Goal: Transaction & Acquisition: Obtain resource

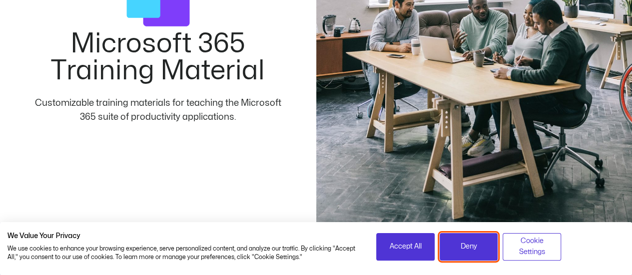
click at [471, 242] on span "Deny" at bounding box center [469, 246] width 16 height 11
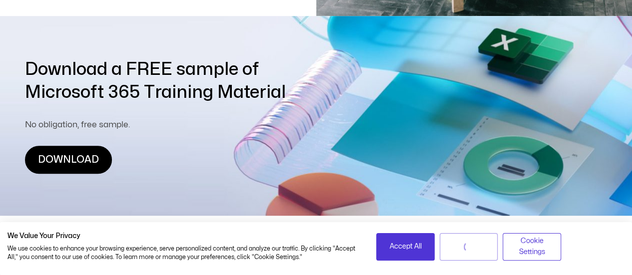
click at [79, 158] on link "DOWNLOAD" at bounding box center [68, 160] width 87 height 28
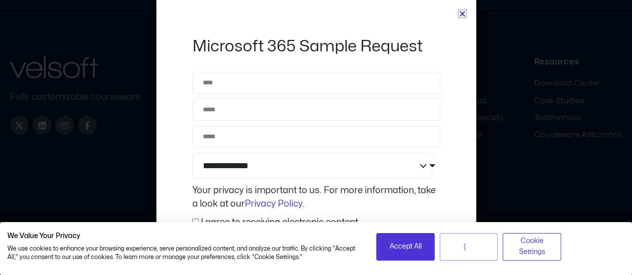
scroll to position [3383, 0]
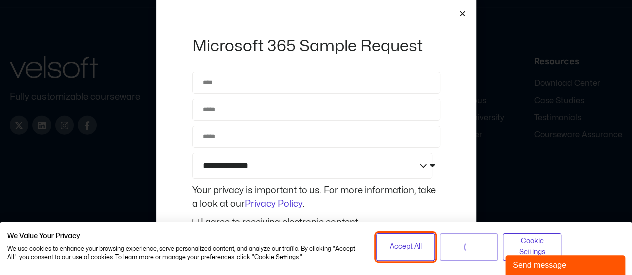
click at [413, 248] on span "Accept All" at bounding box center [405, 246] width 32 height 11
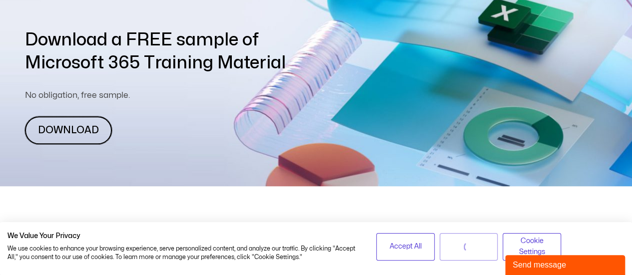
scroll to position [385, 0]
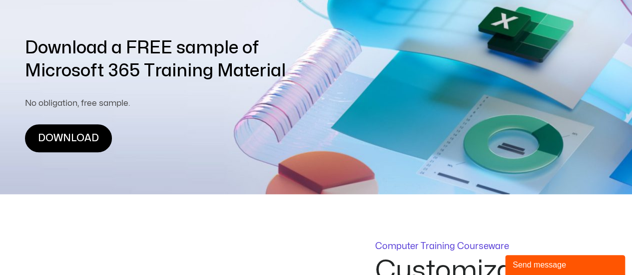
click at [81, 137] on link "DOWNLOAD" at bounding box center [68, 138] width 87 height 28
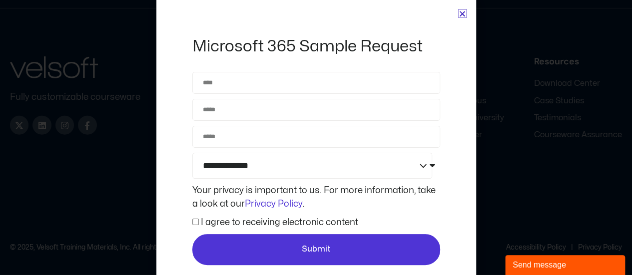
scroll to position [3525, 0]
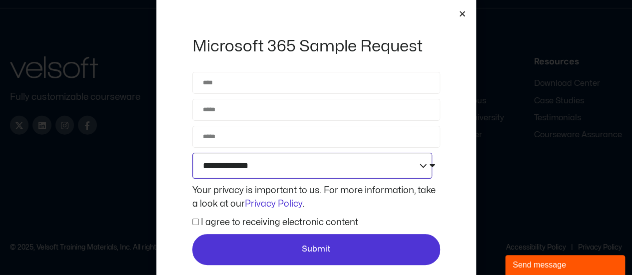
click at [401, 168] on select "**********" at bounding box center [312, 166] width 240 height 26
select select "**********"
click at [192, 153] on select "**********" at bounding box center [312, 166] width 240 height 26
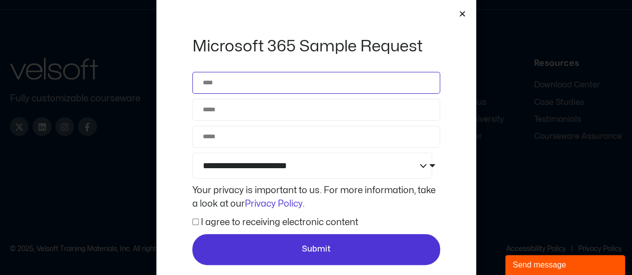
click at [251, 83] on input "Name" at bounding box center [316, 83] width 248 height 22
type input "**********"
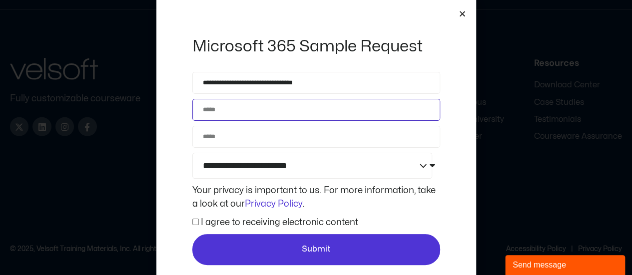
click at [250, 118] on input "Email" at bounding box center [316, 110] width 248 height 22
type input "**********"
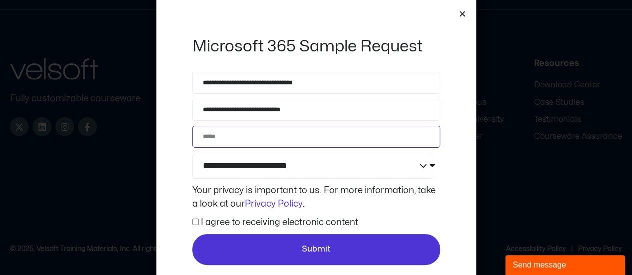
click at [252, 126] on input "Phone" at bounding box center [316, 137] width 248 height 22
type input "**********"
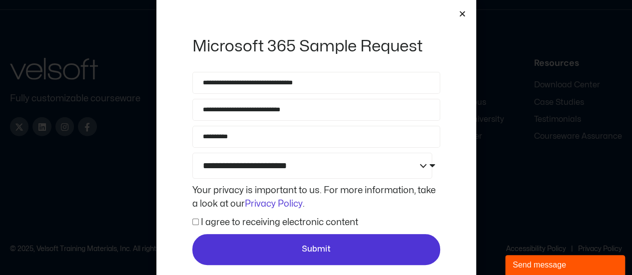
click at [296, 226] on label "I agree to receiving electronic content" at bounding box center [279, 222] width 157 height 8
click at [295, 220] on label "I agree to receiving electronic content" at bounding box center [279, 222] width 157 height 8
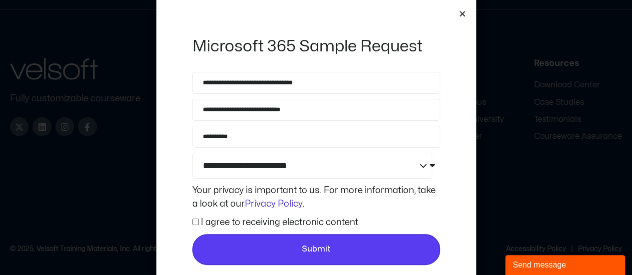
click at [317, 250] on span "Submit" at bounding box center [316, 249] width 29 height 13
click at [291, 244] on span "Submit" at bounding box center [316, 249] width 230 height 13
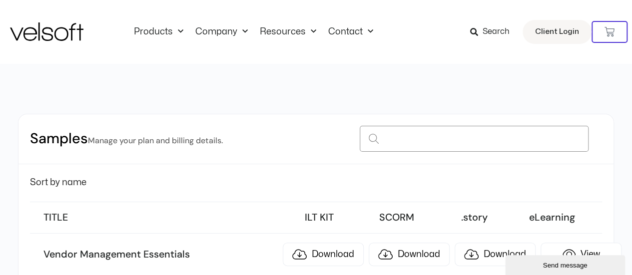
click at [432, 135] on input at bounding box center [474, 139] width 229 height 26
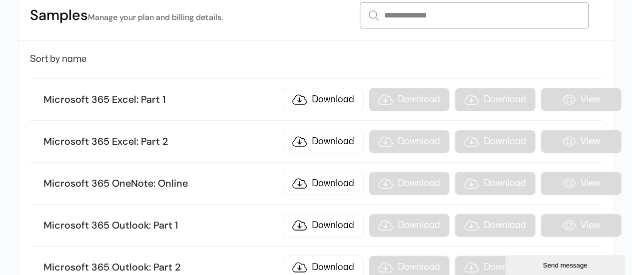
scroll to position [126, 0]
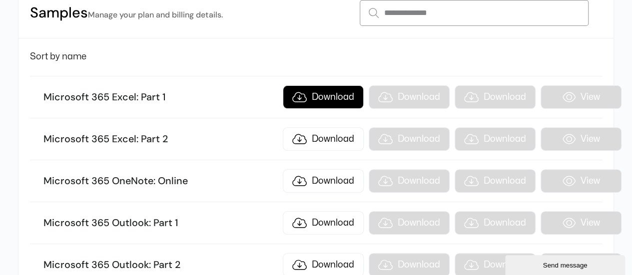
type input "**********"
click at [317, 95] on link "Download" at bounding box center [323, 96] width 81 height 23
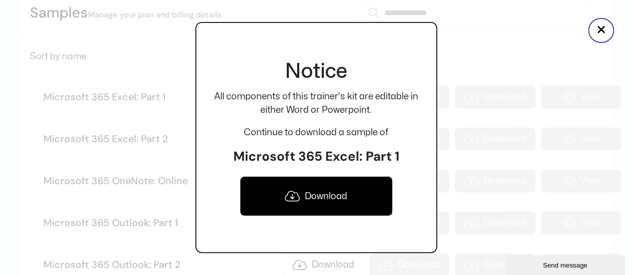
click at [337, 192] on link "Download" at bounding box center [316, 196] width 153 height 40
click at [600, 28] on button "×" at bounding box center [601, 30] width 26 height 25
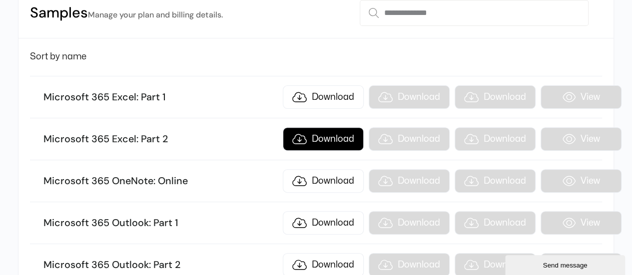
click at [311, 136] on link "Download" at bounding box center [323, 138] width 81 height 23
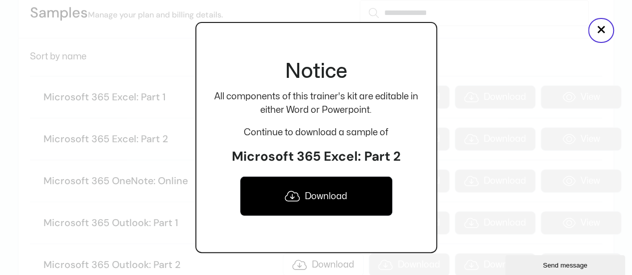
click at [317, 185] on link "Download" at bounding box center [316, 196] width 153 height 40
click at [604, 30] on button "×" at bounding box center [601, 30] width 26 height 25
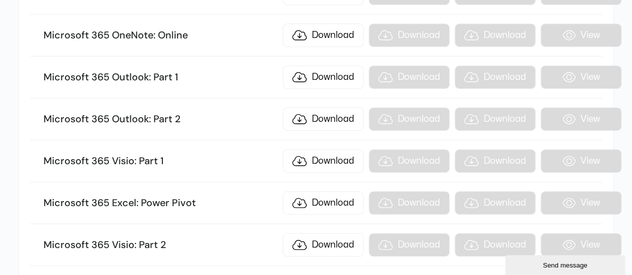
scroll to position [274, 0]
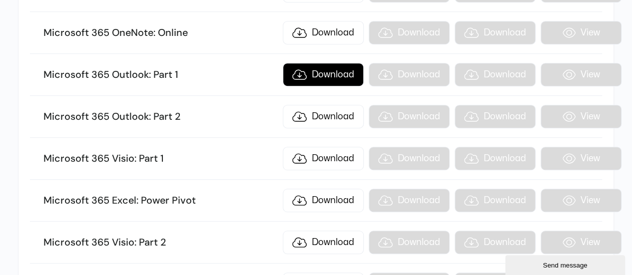
click at [329, 71] on link "Download" at bounding box center [323, 74] width 81 height 23
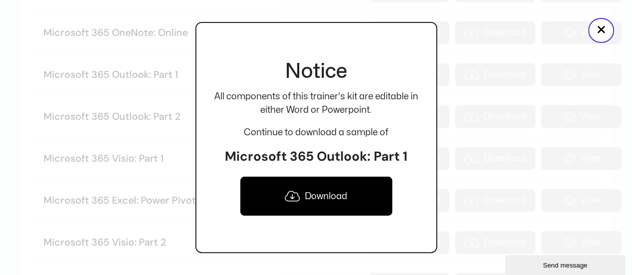
click at [343, 193] on link "Download" at bounding box center [316, 196] width 153 height 40
click at [601, 28] on button "×" at bounding box center [601, 30] width 26 height 25
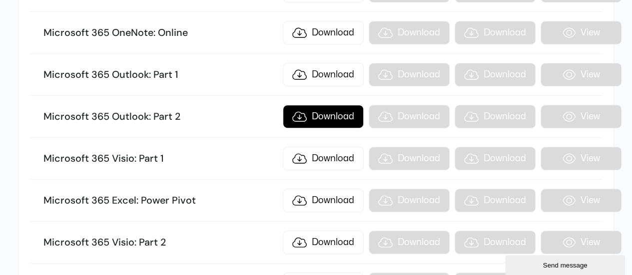
click at [317, 111] on link "Download" at bounding box center [323, 116] width 81 height 23
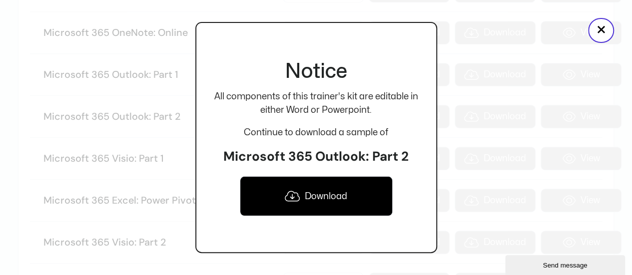
click at [321, 190] on link "Download" at bounding box center [316, 196] width 153 height 40
click at [601, 31] on button "×" at bounding box center [601, 30] width 26 height 25
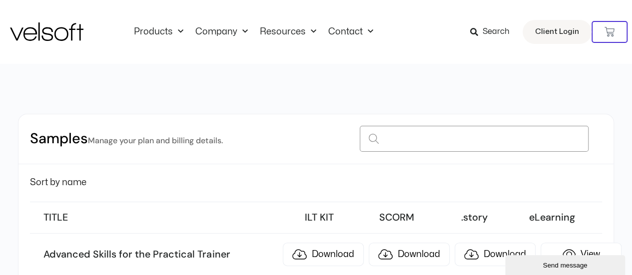
click at [397, 133] on input at bounding box center [474, 139] width 229 height 26
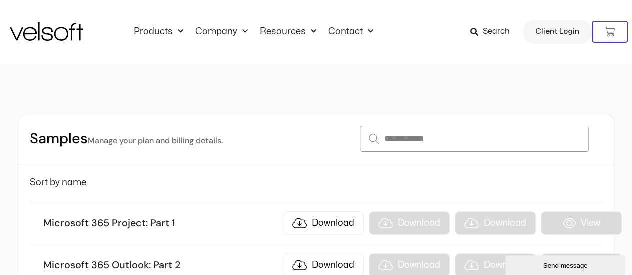
click at [390, 138] on input "**********" at bounding box center [474, 139] width 229 height 26
click at [441, 142] on input "**********" at bounding box center [474, 139] width 229 height 26
click at [370, 139] on input "**********" at bounding box center [474, 139] width 229 height 26
click at [437, 138] on input "**********" at bounding box center [474, 139] width 229 height 26
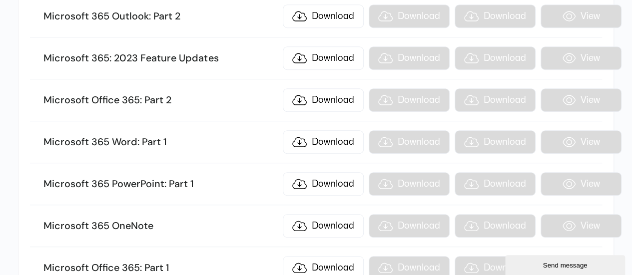
scroll to position [262, 0]
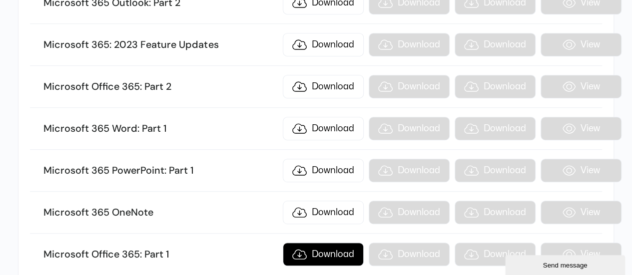
type input "**********"
click at [327, 250] on link "Download" at bounding box center [323, 254] width 81 height 23
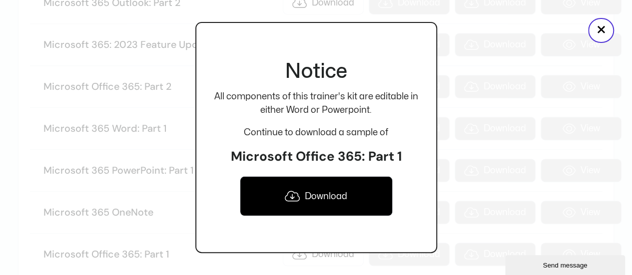
click at [321, 191] on link "Download" at bounding box center [316, 196] width 153 height 40
click at [605, 32] on button "×" at bounding box center [601, 30] width 26 height 25
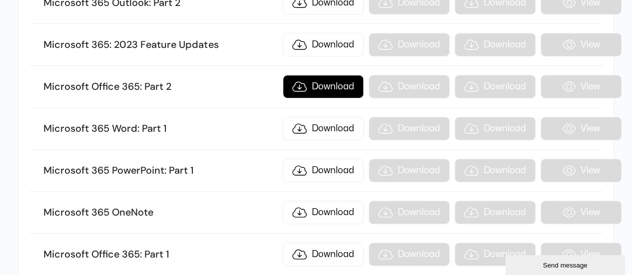
click at [320, 85] on link "Download" at bounding box center [323, 86] width 81 height 23
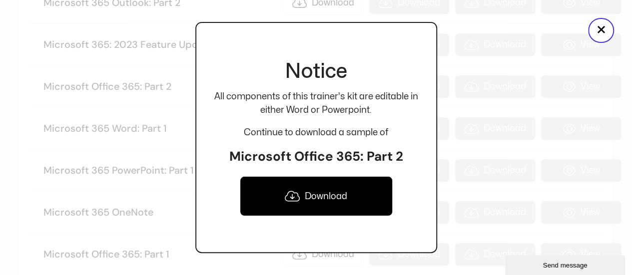
click at [332, 184] on link "Download" at bounding box center [316, 196] width 153 height 40
click at [596, 29] on button "×" at bounding box center [601, 30] width 26 height 25
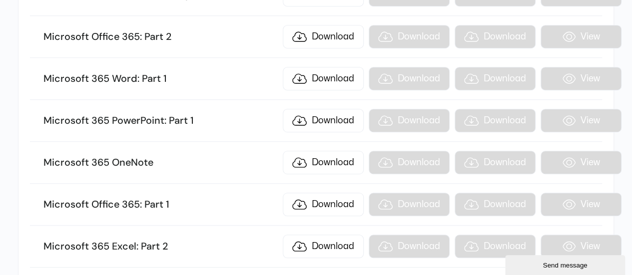
scroll to position [318, 0]
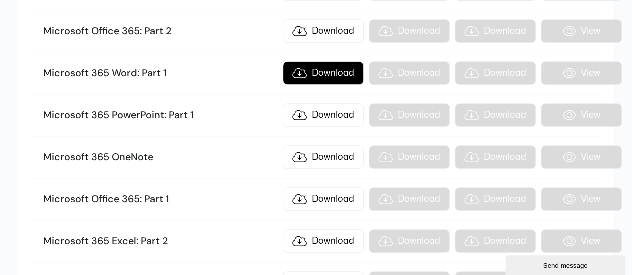
click at [327, 73] on link "Download" at bounding box center [323, 72] width 81 height 23
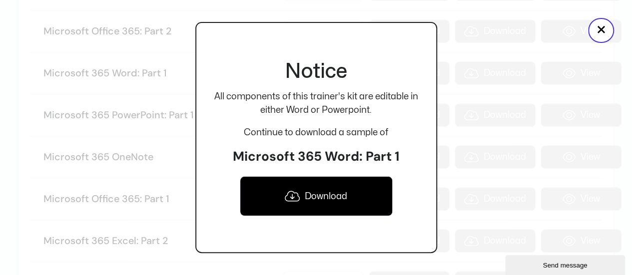
click at [341, 189] on link "Download" at bounding box center [316, 196] width 153 height 40
click at [603, 27] on button "×" at bounding box center [601, 30] width 26 height 25
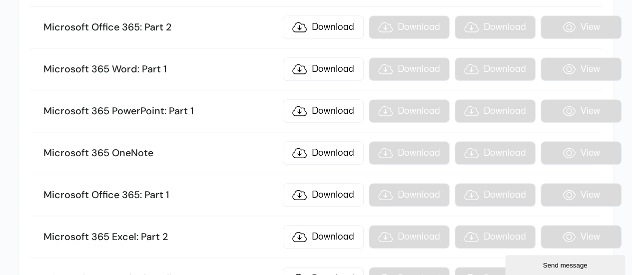
scroll to position [325, 0]
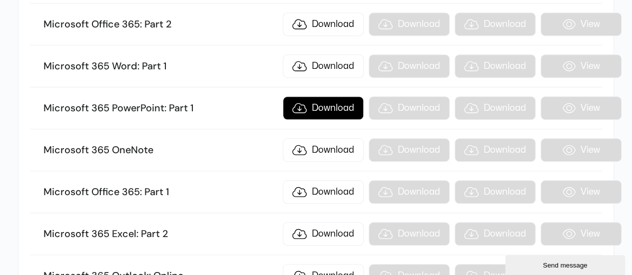
click at [318, 101] on link "Download" at bounding box center [323, 107] width 81 height 23
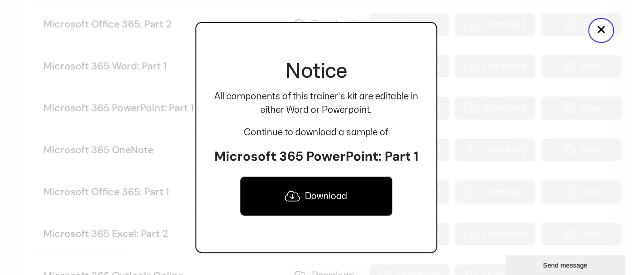
click at [311, 201] on link "Download" at bounding box center [316, 196] width 153 height 40
click at [594, 31] on button "×" at bounding box center [601, 30] width 26 height 25
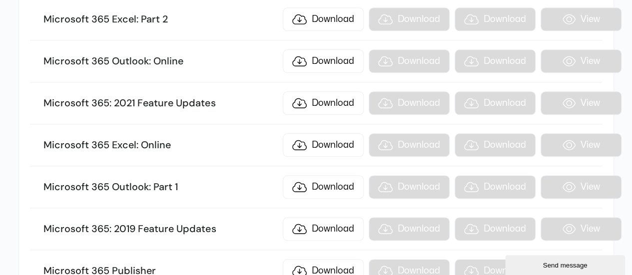
scroll to position [537, 0]
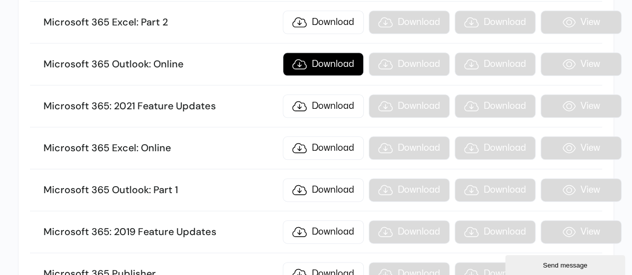
click at [315, 55] on link "Download" at bounding box center [323, 63] width 81 height 23
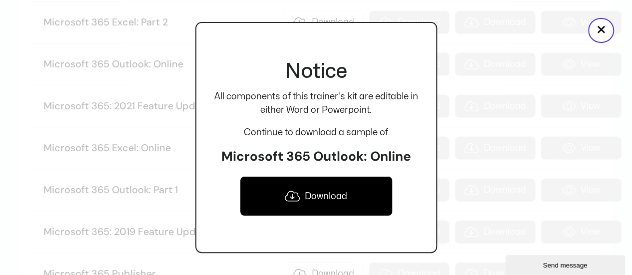
click at [326, 190] on link "Download" at bounding box center [316, 196] width 153 height 40
click at [611, 27] on button "×" at bounding box center [601, 30] width 26 height 25
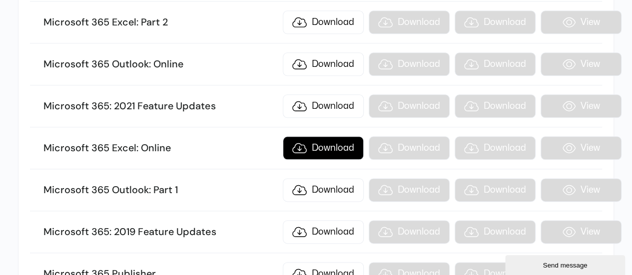
click at [334, 136] on link "Download" at bounding box center [323, 147] width 81 height 23
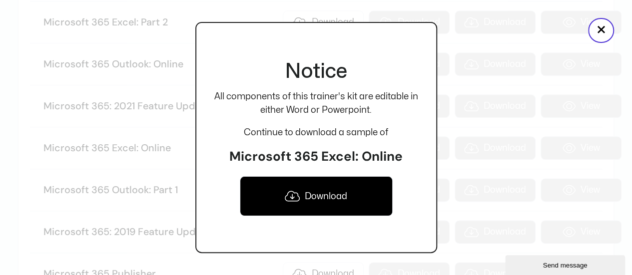
click at [311, 200] on link "Download" at bounding box center [316, 196] width 153 height 40
click at [599, 23] on button "×" at bounding box center [601, 30] width 26 height 25
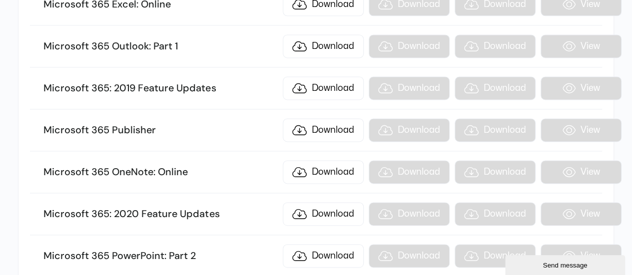
scroll to position [683, 0]
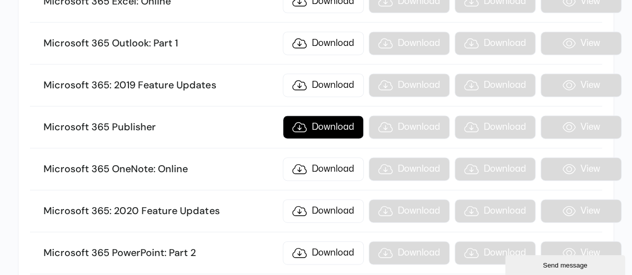
click at [309, 116] on link "Download" at bounding box center [323, 126] width 81 height 23
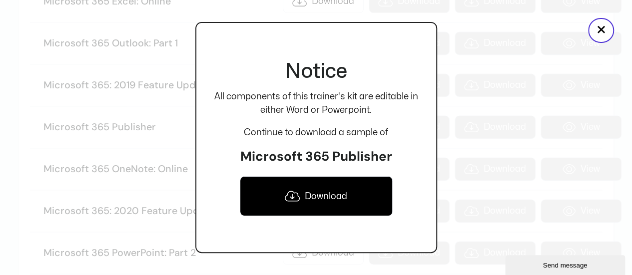
click at [326, 201] on link "Download" at bounding box center [316, 196] width 153 height 40
click at [602, 30] on button "×" at bounding box center [601, 30] width 26 height 25
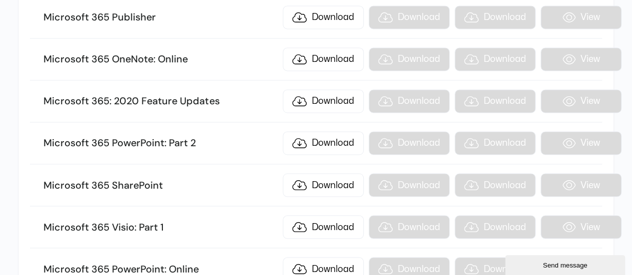
scroll to position [801, 0]
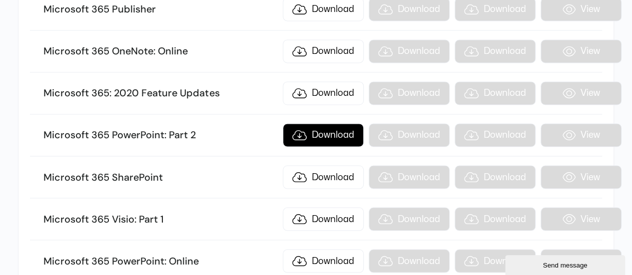
click at [323, 124] on link "Download" at bounding box center [323, 134] width 81 height 23
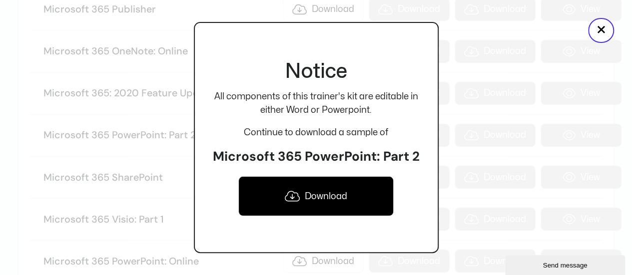
click at [342, 195] on link "Download" at bounding box center [315, 196] width 155 height 40
click at [600, 34] on button "×" at bounding box center [601, 30] width 26 height 25
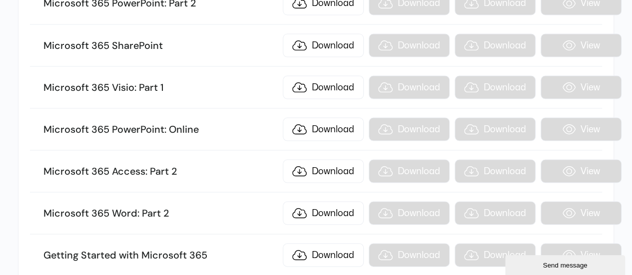
scroll to position [942, 0]
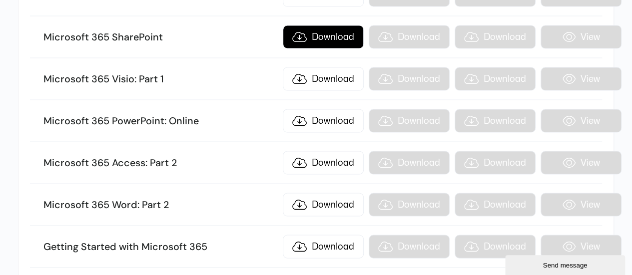
click at [332, 25] on link "Download" at bounding box center [323, 36] width 81 height 23
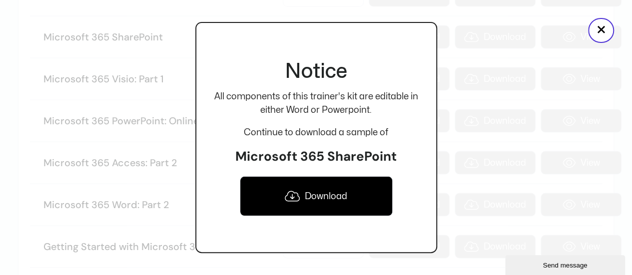
click at [329, 202] on link "Download" at bounding box center [316, 196] width 153 height 40
click at [597, 20] on button "×" at bounding box center [601, 30] width 26 height 25
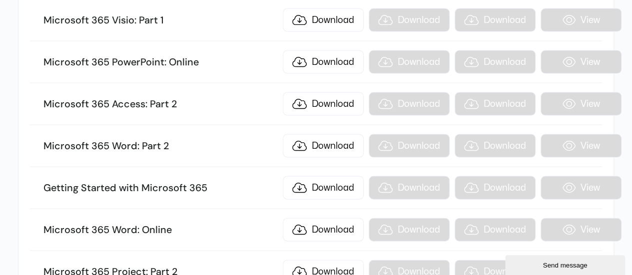
scroll to position [1003, 0]
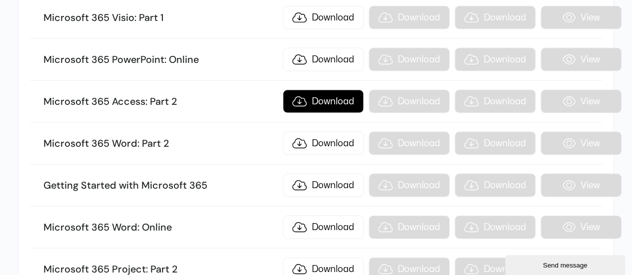
click at [317, 91] on link "Download" at bounding box center [323, 101] width 81 height 23
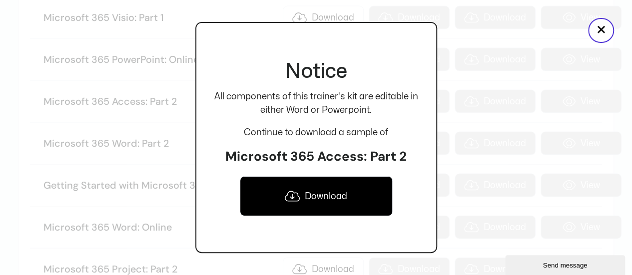
click at [308, 195] on link "Download" at bounding box center [316, 196] width 153 height 40
click at [618, 36] on div at bounding box center [316, 137] width 632 height 275
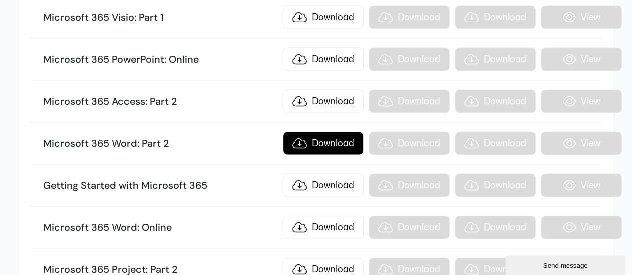
click at [325, 132] on link "Download" at bounding box center [323, 143] width 81 height 23
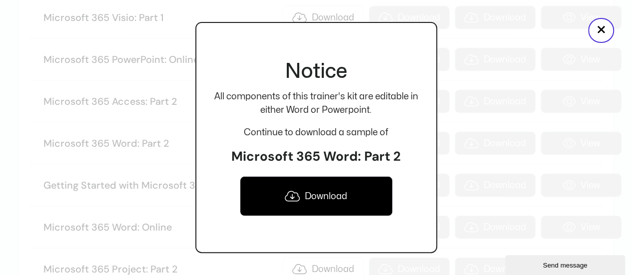
click at [312, 189] on link "Download" at bounding box center [316, 196] width 153 height 40
click at [590, 29] on button "×" at bounding box center [601, 30] width 26 height 25
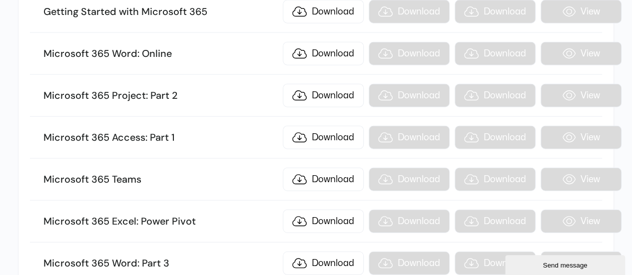
scroll to position [1190, 0]
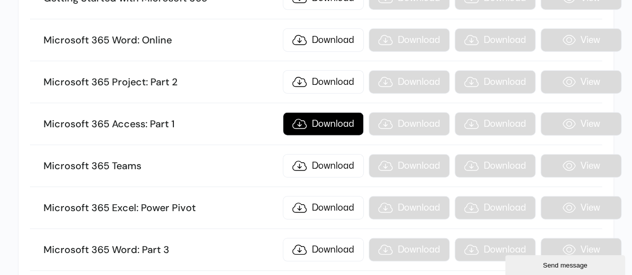
click at [338, 112] on link "Download" at bounding box center [323, 123] width 81 height 23
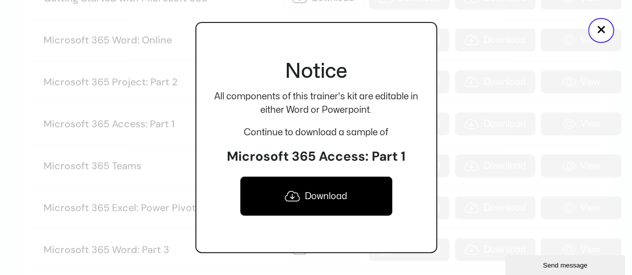
click at [335, 199] on link "Download" at bounding box center [316, 196] width 153 height 40
click at [605, 32] on button "×" at bounding box center [601, 30] width 26 height 25
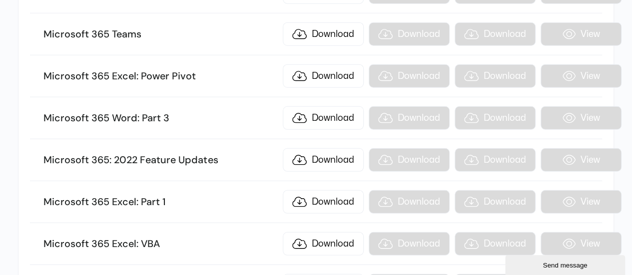
scroll to position [1316, 0]
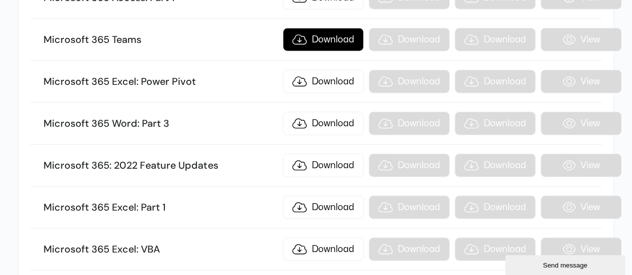
click at [335, 28] on link "Download" at bounding box center [323, 39] width 81 height 23
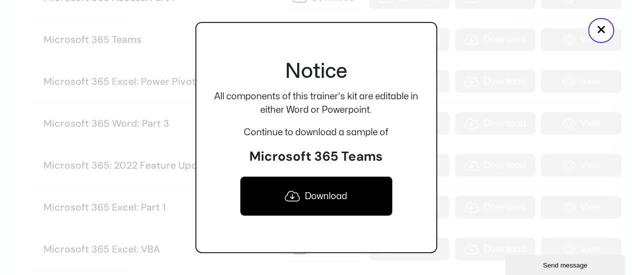
click at [307, 201] on link "Download" at bounding box center [316, 196] width 153 height 40
click at [598, 33] on button "×" at bounding box center [601, 30] width 26 height 25
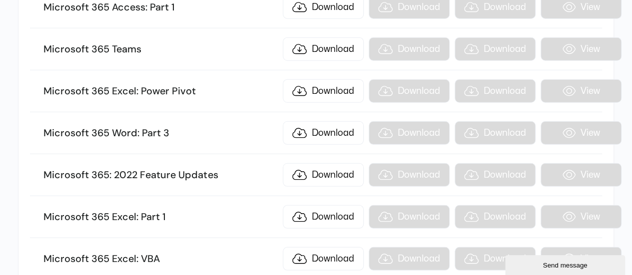
scroll to position [1299, 0]
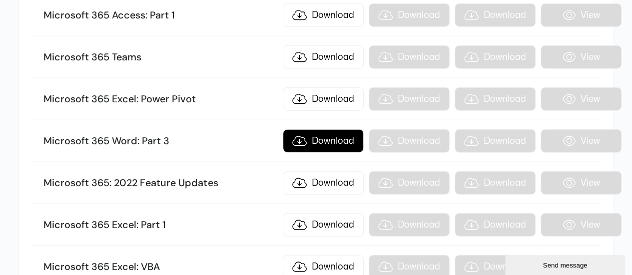
click at [324, 129] on link "Download" at bounding box center [323, 140] width 81 height 23
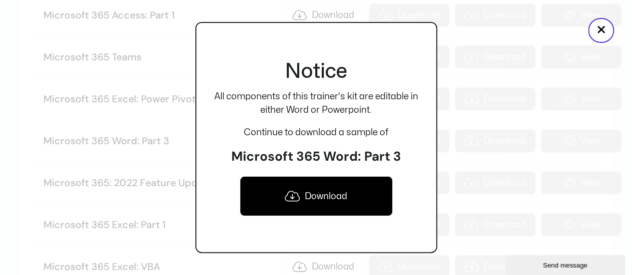
click at [327, 191] on link "Download" at bounding box center [316, 196] width 153 height 40
click at [603, 32] on button "×" at bounding box center [601, 30] width 26 height 25
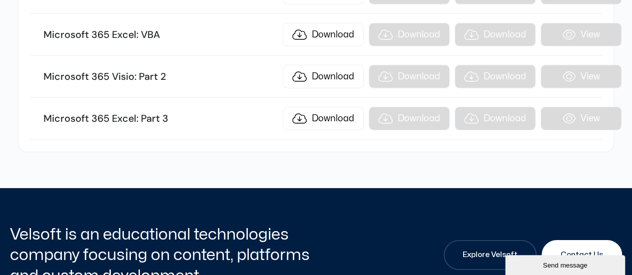
scroll to position [1526, 0]
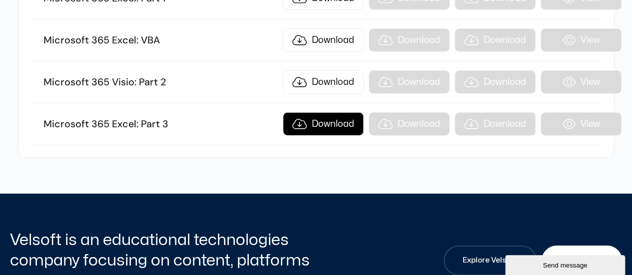
click at [329, 112] on link "Download" at bounding box center [323, 123] width 81 height 23
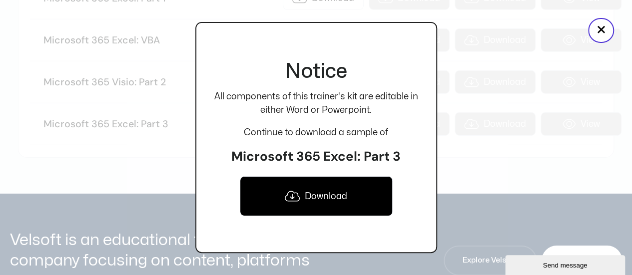
click at [331, 190] on link "Download" at bounding box center [316, 196] width 153 height 40
